Goal: Find specific page/section: Find specific page/section

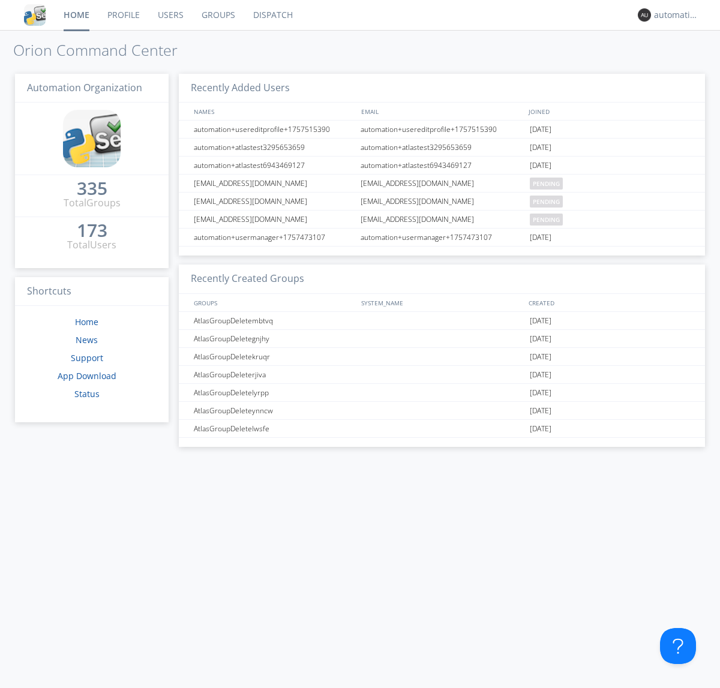
click at [272, 15] on link "Dispatch" at bounding box center [273, 15] width 58 height 30
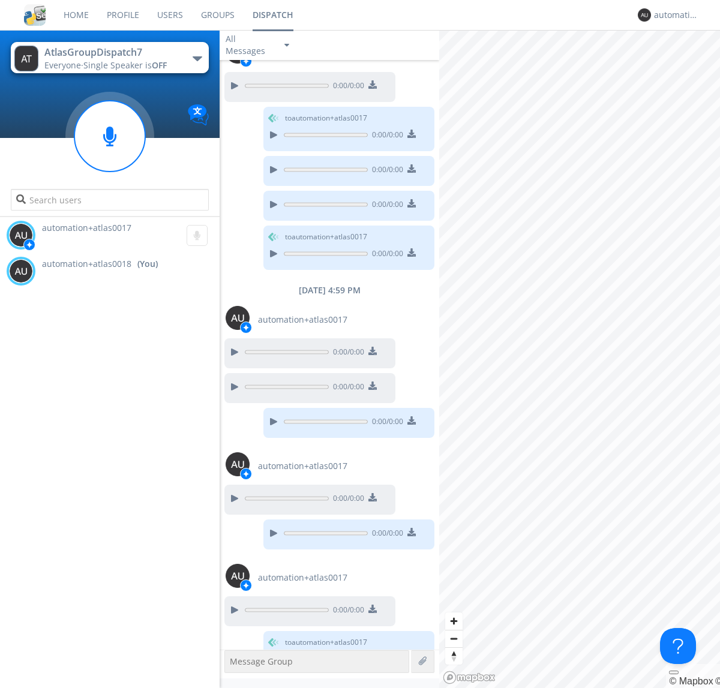
scroll to position [505, 0]
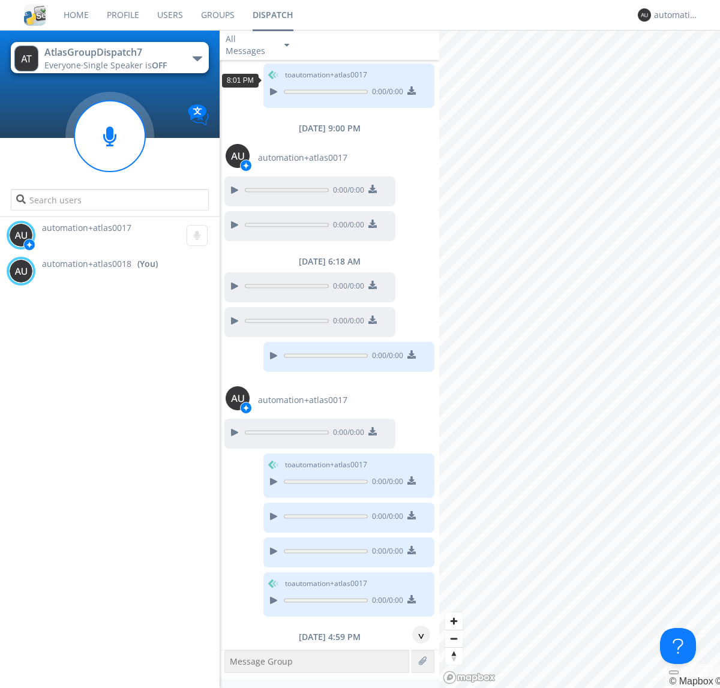
scroll to position [22, 0]
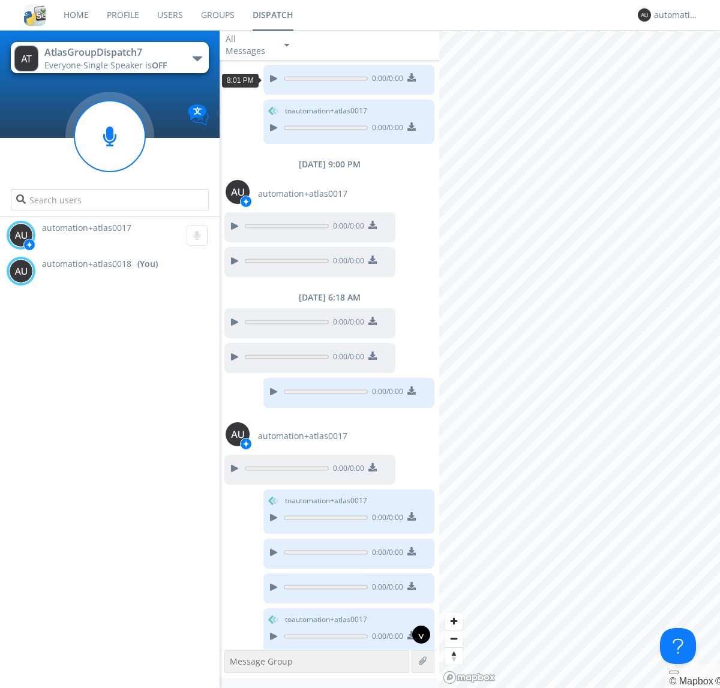
click at [416, 634] on div "^" at bounding box center [421, 634] width 18 height 18
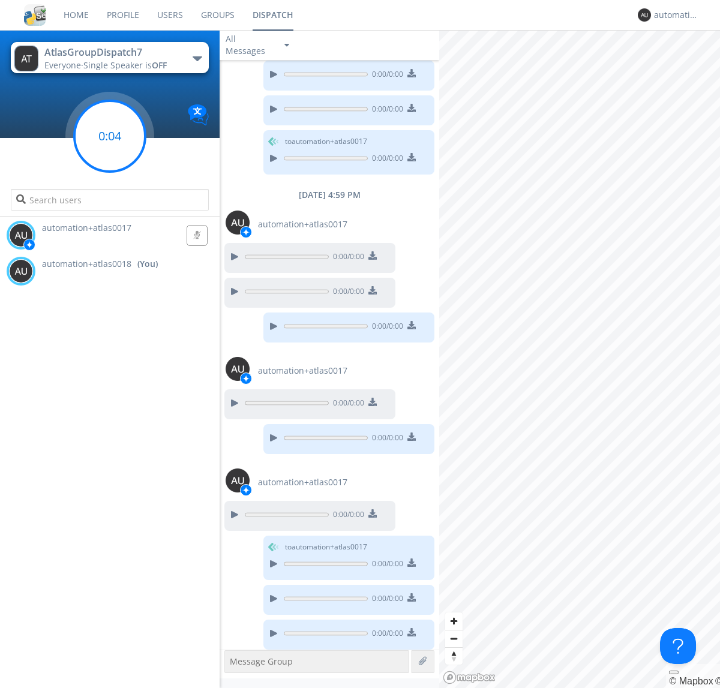
scroll to position [504, 0]
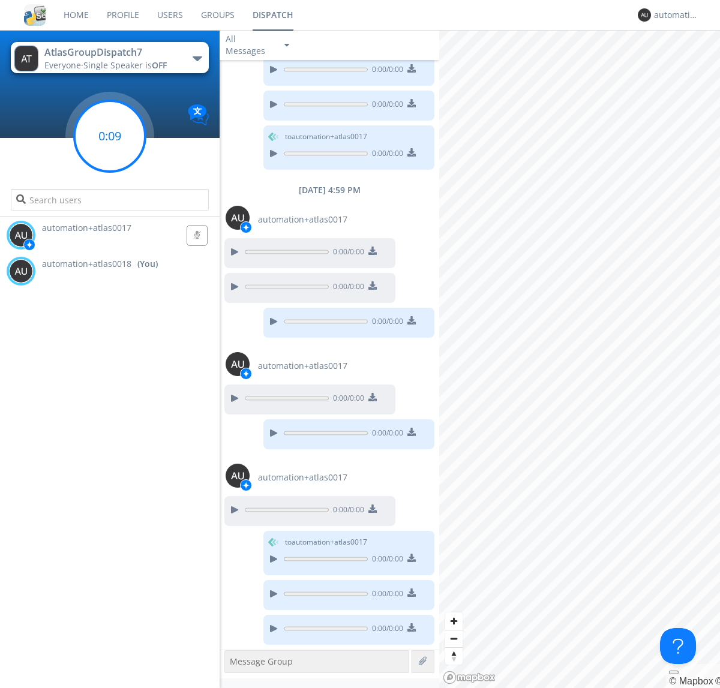
click at [110, 136] on g at bounding box center [109, 136] width 71 height 71
click at [673, 15] on div "automation+atlas0018" at bounding box center [676, 15] width 45 height 12
